Goal: Information Seeking & Learning: Find specific fact

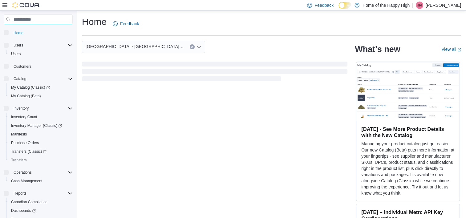
drag, startPoint x: 18, startPoint y: 16, endPoint x: 21, endPoint y: 15, distance: 3.4
click at [20, 15] on input "search" at bounding box center [38, 19] width 69 height 10
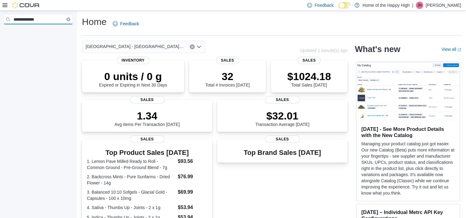
type input "**********"
click at [9, 5] on div at bounding box center [21, 5] width 38 height 6
click at [7, 5] on div at bounding box center [21, 5] width 38 height 6
click at [6, 6] on icon at bounding box center [4, 5] width 5 height 5
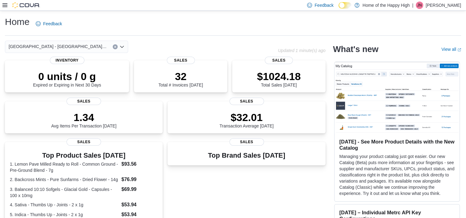
click at [6, 6] on icon at bounding box center [4, 5] width 5 height 5
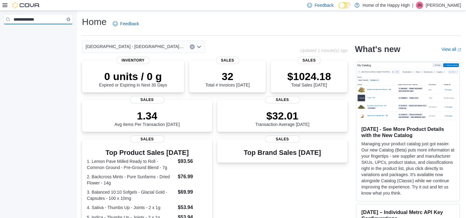
click at [67, 21] on div "**********" at bounding box center [38, 19] width 69 height 10
click at [67, 20] on button "Clear input" at bounding box center [69, 20] width 4 height 4
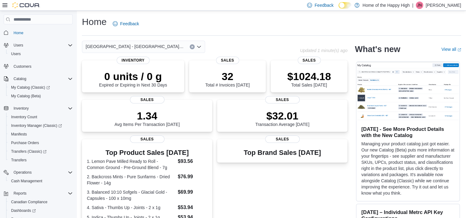
click at [21, 60] on div "Home Users Users Customers Catalog My Catalog (Classic) My Catalog (Beta) Inven…" at bounding box center [38, 136] width 69 height 219
click at [25, 63] on span "Customers" at bounding box center [23, 66] width 18 height 7
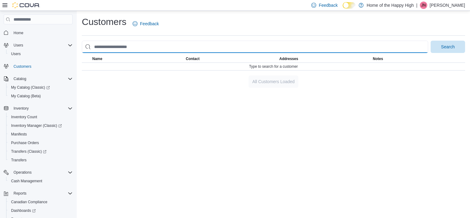
click at [141, 48] on input "search" at bounding box center [255, 47] width 347 height 12
type input "**********"
click at [431, 41] on button "Search" at bounding box center [448, 47] width 34 height 12
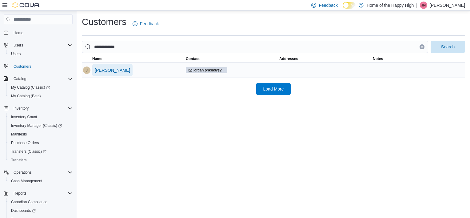
click at [119, 68] on span "Jordan Prasad" at bounding box center [112, 70] width 35 height 6
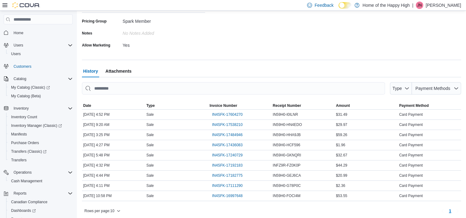
scroll to position [155, 0]
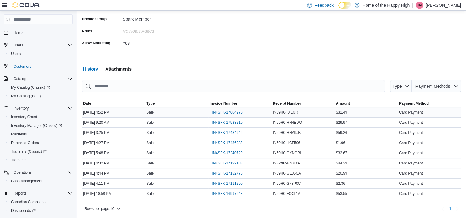
click at [267, 115] on div "IN4SFK-17604270" at bounding box center [239, 112] width 63 height 10
click at [233, 112] on span "IN4SFK-17604270" at bounding box center [227, 112] width 30 height 5
click at [232, 123] on span "IN4SFK-17538210" at bounding box center [227, 122] width 30 height 5
click at [217, 135] on span "IN4SFK-17484946" at bounding box center [227, 132] width 30 height 5
click at [236, 131] on span "IN4SFK-17484946" at bounding box center [227, 132] width 30 height 5
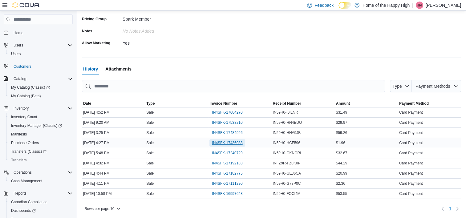
click at [235, 143] on span "IN4SFK-17436083" at bounding box center [227, 142] width 30 height 5
click at [230, 152] on span "IN4SFK-17240729" at bounding box center [227, 153] width 30 height 5
click at [238, 164] on span "IN4SFK-17192183" at bounding box center [227, 163] width 30 height 5
click at [230, 182] on span "IN4SFK-17111290" at bounding box center [227, 183] width 30 height 5
click at [231, 192] on span "IN4SFK-16997648" at bounding box center [227, 193] width 30 height 5
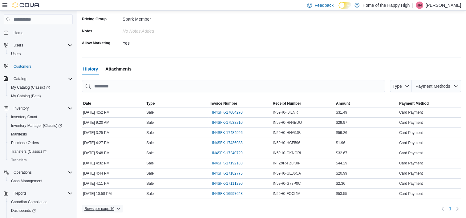
click at [115, 209] on span "Rows per page : 10" at bounding box center [102, 208] width 36 height 7
click at [121, 187] on button "25 rows" at bounding box center [107, 183] width 34 height 12
click at [456, 6] on p "Jonas Nordin" at bounding box center [442, 5] width 35 height 7
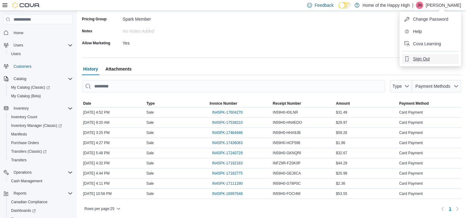
click at [430, 60] on button "Sign Out" at bounding box center [430, 59] width 57 height 10
